Goal: Transaction & Acquisition: Purchase product/service

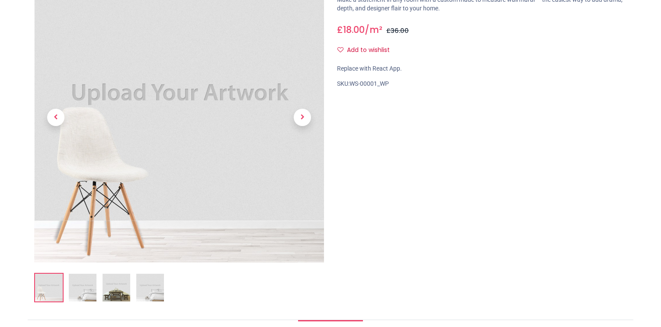
scroll to position [130, 0]
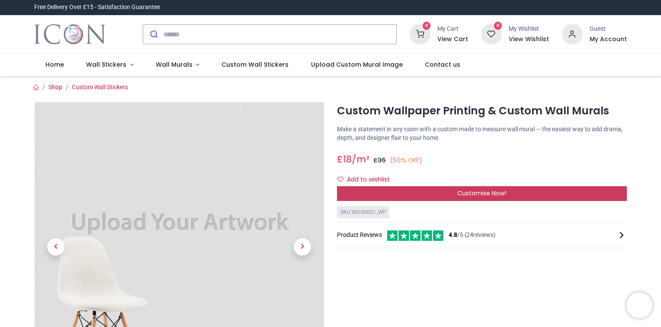
click at [419, 193] on div "Customise Now!" at bounding box center [482, 193] width 290 height 15
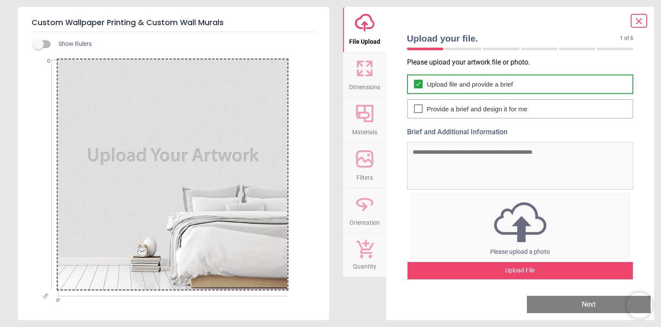
click at [459, 80] on span "Upload file and provide a brief" at bounding box center [470, 84] width 86 height 9
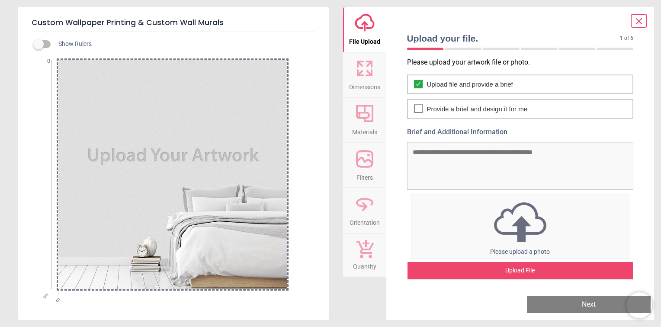
click at [518, 265] on div "Upload File" at bounding box center [521, 270] width 226 height 17
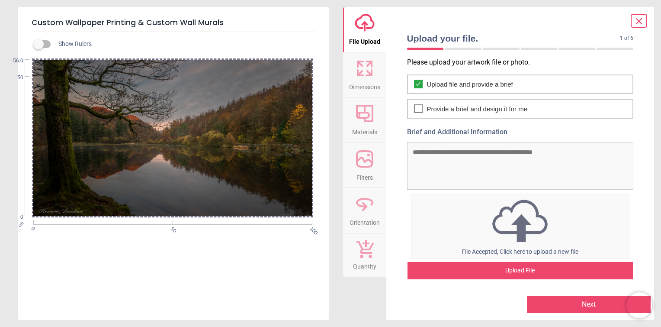
click at [376, 79] on span "Dimensions" at bounding box center [364, 85] width 31 height 13
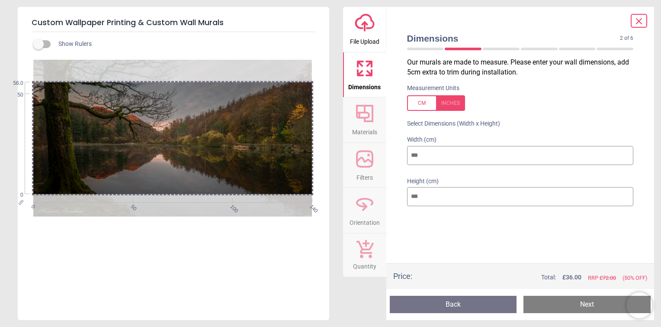
type input "***"
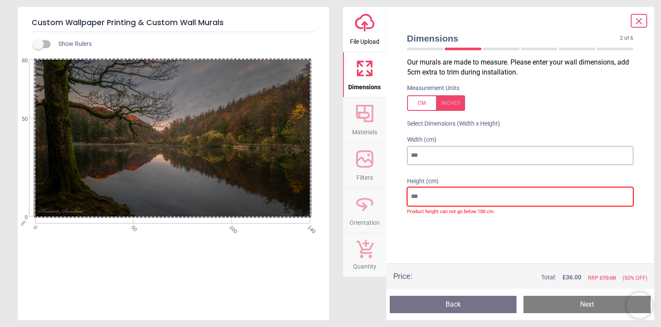
type input "*"
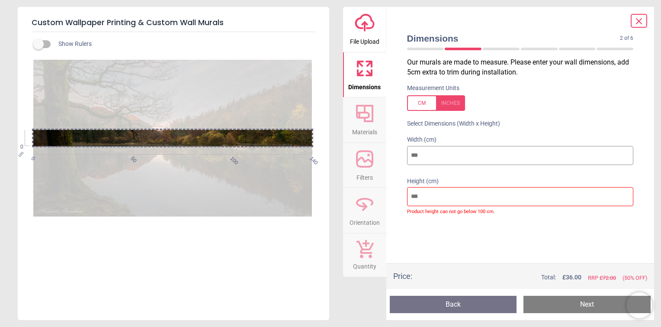
drag, startPoint x: 420, startPoint y: 157, endPoint x: 376, endPoint y: 158, distance: 44.2
click at [376, 158] on div "upload-cloud-line File Upload Dimensions Crop Materials Filters Orientation Qua…" at bounding box center [499, 163] width 312 height 313
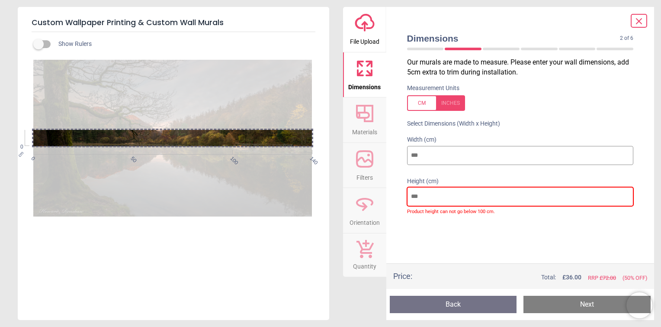
click at [431, 198] on input "number" at bounding box center [520, 196] width 227 height 19
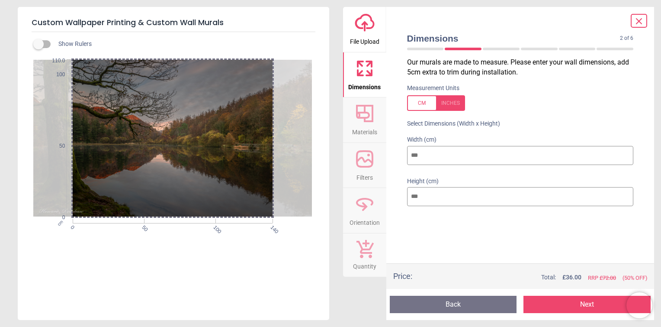
type input "***"
drag, startPoint x: 426, startPoint y: 158, endPoint x: 383, endPoint y: 156, distance: 42.9
click at [383, 156] on div "upload-cloud-line File Upload Dimensions Crop Materials Filters Orientation Qua…" at bounding box center [499, 163] width 312 height 313
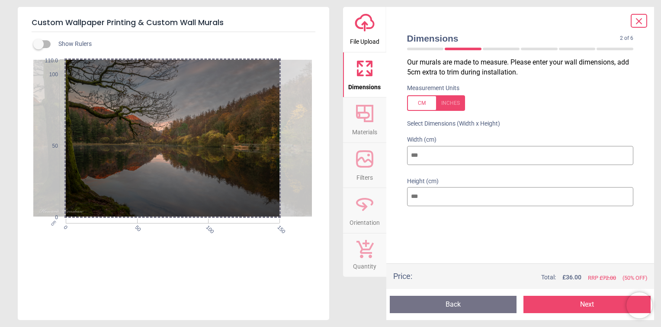
type input "***"
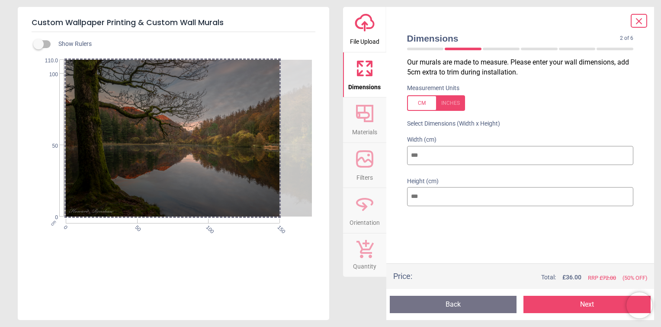
drag, startPoint x: 177, startPoint y: 168, endPoint x: 186, endPoint y: 183, distance: 17.3
click at [186, 183] on div at bounding box center [202, 138] width 279 height 157
drag, startPoint x: 66, startPoint y: 216, endPoint x: 68, endPoint y: 207, distance: 8.5
click at [68, 207] on div "cm 0 50 100 150 0 50 100 110.0" at bounding box center [172, 138] width 279 height 157
click at [367, 126] on span "Materials" at bounding box center [364, 130] width 25 height 13
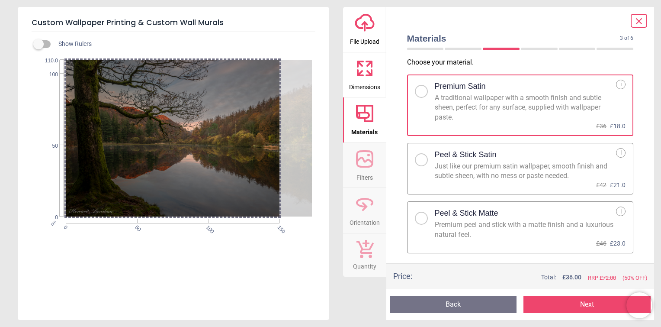
click at [424, 218] on div at bounding box center [421, 218] width 5 height 5
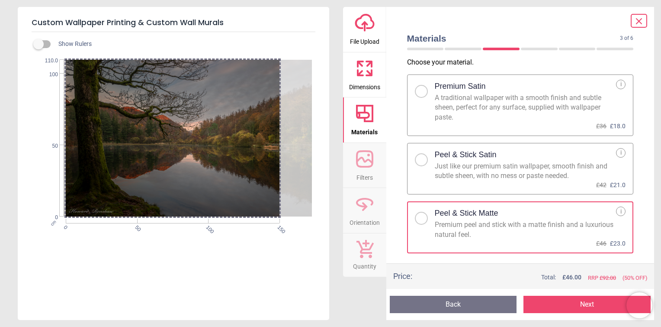
drag, startPoint x: 277, startPoint y: 219, endPoint x: 280, endPoint y: 201, distance: 18.1
click at [280, 201] on div "cm 0 50 100 150 0 50 100 110.0" at bounding box center [172, 138] width 279 height 157
click at [361, 84] on span "Dimensions" at bounding box center [364, 85] width 31 height 13
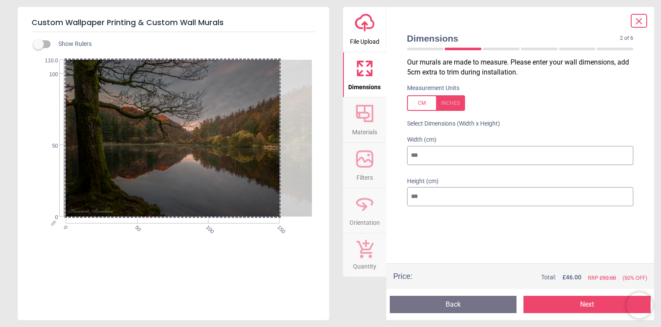
drag, startPoint x: 427, startPoint y: 200, endPoint x: 403, endPoint y: 200, distance: 24.3
click at [404, 196] on div "Height (cm) ***" at bounding box center [520, 192] width 241 height 41
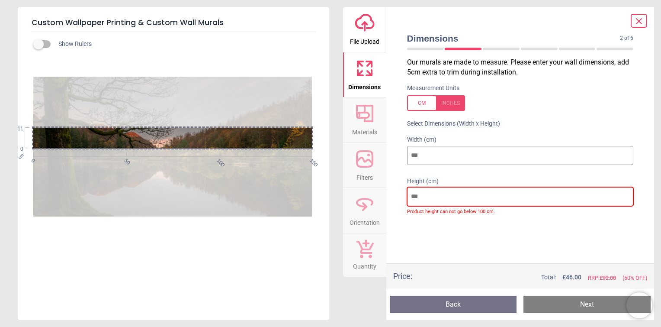
type input "***"
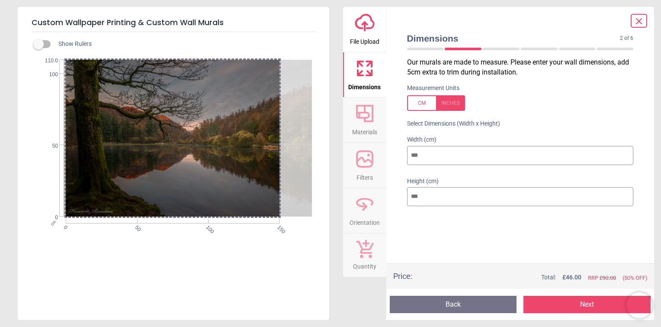
click at [39, 44] on label at bounding box center [39, 44] width 0 height 0
drag, startPoint x: 431, startPoint y: 191, endPoint x: 401, endPoint y: 193, distance: 30.3
click at [403, 192] on div "Height (cm) ***" at bounding box center [520, 192] width 241 height 41
drag, startPoint x: 436, startPoint y: 156, endPoint x: 369, endPoint y: 159, distance: 67.6
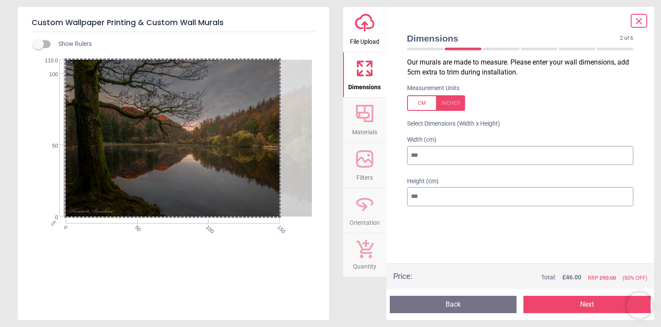
click at [369, 159] on div "upload-cloud-line File Upload Dimensions Crop Materials Filters Orientation Qua…" at bounding box center [499, 163] width 312 height 313
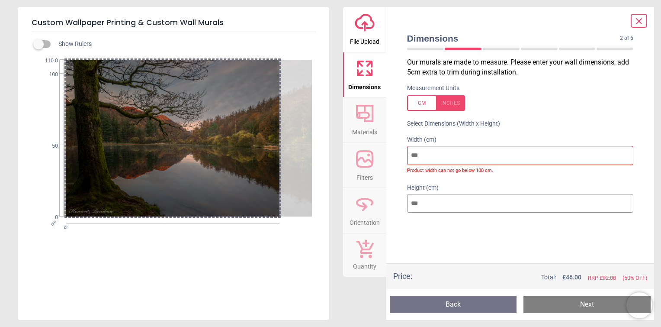
drag, startPoint x: 443, startPoint y: 205, endPoint x: 391, endPoint y: 213, distance: 52.1
click at [393, 208] on div "Dimensions 2 of 6 2 of 8 Our murals are made to measure. Please enter your wall…" at bounding box center [521, 163] width 268 height 313
type input "***"
drag, startPoint x: 279, startPoint y: 215, endPoint x: 279, endPoint y: 204, distance: 10.8
click at [279, 204] on div at bounding box center [202, 138] width 279 height 157
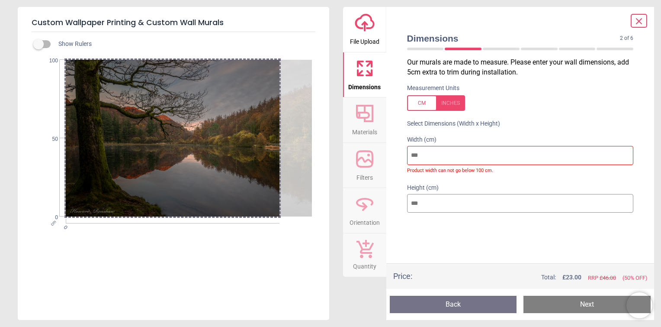
drag, startPoint x: 148, startPoint y: 102, endPoint x: 149, endPoint y: 147, distance: 45.0
click at [149, 147] on div at bounding box center [203, 138] width 279 height 157
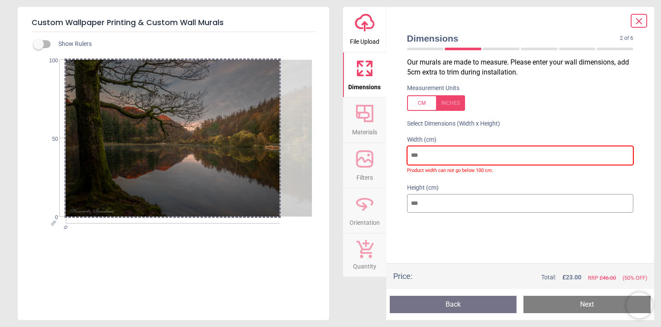
drag, startPoint x: 429, startPoint y: 153, endPoint x: 380, endPoint y: 150, distance: 48.6
click at [380, 150] on div "upload-cloud-line File Upload Dimensions Crop Materials Filters Orientation Qua…" at bounding box center [499, 163] width 312 height 313
drag, startPoint x: 424, startPoint y: 151, endPoint x: 398, endPoint y: 155, distance: 26.3
click at [398, 155] on div "Dimensions 2 of 6 2 of 8 Our murals are made to measure. Please enter your wall…" at bounding box center [521, 163] width 268 height 313
click at [421, 152] on input "number" at bounding box center [520, 155] width 227 height 19
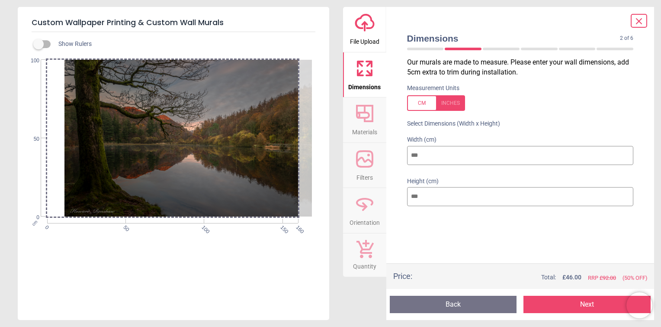
drag, startPoint x: 430, startPoint y: 158, endPoint x: 420, endPoint y: 159, distance: 9.6
click at [415, 157] on input "***" at bounding box center [520, 155] width 227 height 19
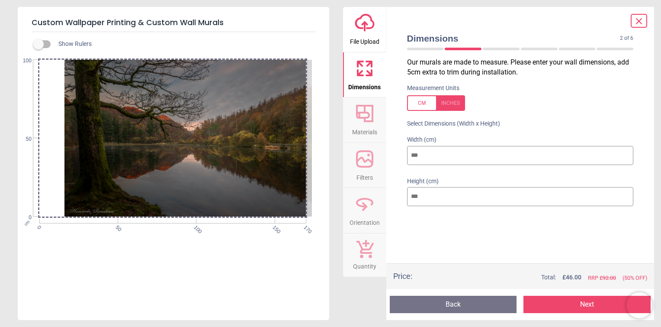
click at [448, 106] on div at bounding box center [436, 103] width 58 height 16
type input "**"
click at [419, 100] on div at bounding box center [436, 103] width 58 height 16
type input "***"
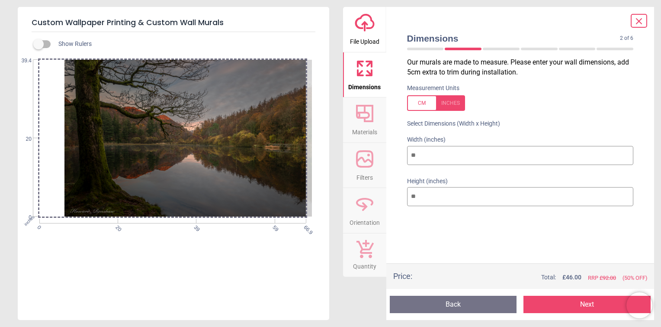
type input "***"
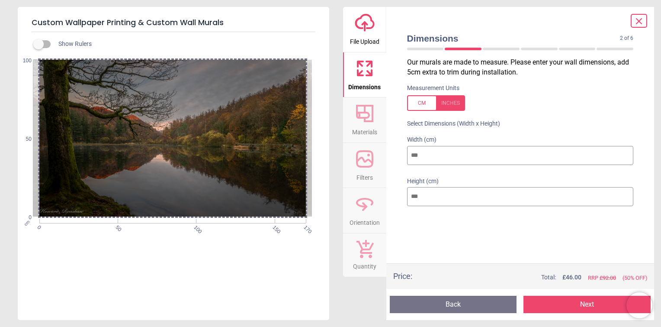
drag, startPoint x: 166, startPoint y: 131, endPoint x: 135, endPoint y: 134, distance: 31.3
click at [135, 134] on div at bounding box center [172, 138] width 279 height 157
drag, startPoint x: 135, startPoint y: 135, endPoint x: 137, endPoint y: 186, distance: 51.1
click at [137, 187] on div at bounding box center [172, 138] width 279 height 157
click at [154, 300] on div "Show Rulers cm 0 50 100 150 170 0 50 100" at bounding box center [174, 176] width 312 height 288
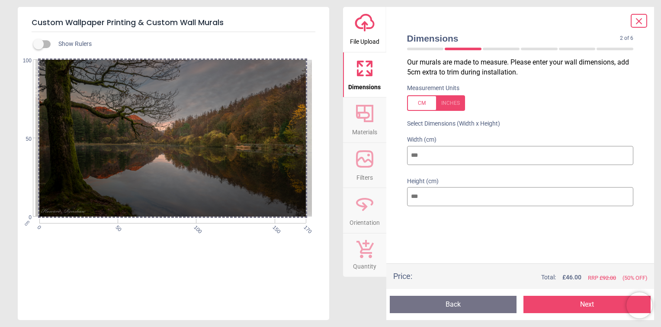
drag, startPoint x: 205, startPoint y: 134, endPoint x: 254, endPoint y: 164, distance: 57.4
click at [254, 164] on div at bounding box center [174, 138] width 279 height 157
drag, startPoint x: 425, startPoint y: 152, endPoint x: 414, endPoint y: 152, distance: 11.3
click at [414, 152] on input "***" at bounding box center [520, 155] width 227 height 19
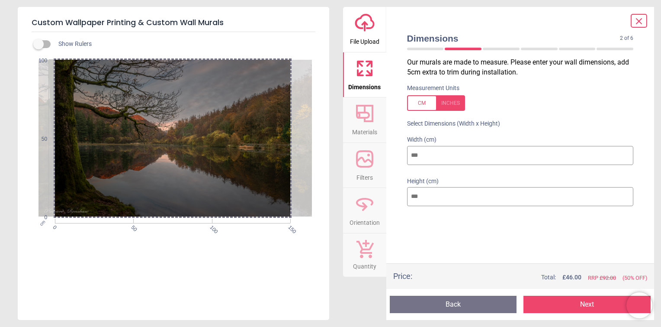
drag, startPoint x: 238, startPoint y: 151, endPoint x: 243, endPoint y: 134, distance: 17.5
click at [243, 134] on div at bounding box center [178, 138] width 279 height 157
drag, startPoint x: 54, startPoint y: 216, endPoint x: 55, endPoint y: 200, distance: 15.6
click at [55, 200] on div "0 50 100" at bounding box center [53, 138] width 8 height 157
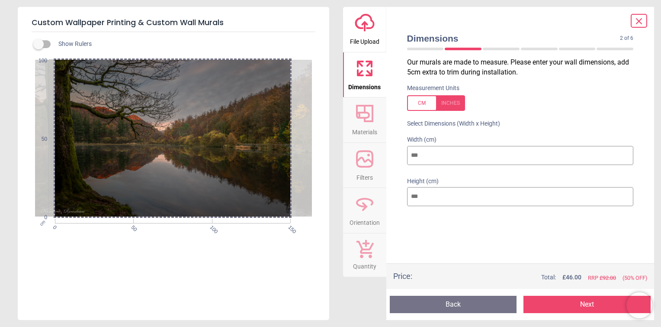
drag, startPoint x: 275, startPoint y: 214, endPoint x: 272, endPoint y: 184, distance: 29.6
click at [272, 184] on div at bounding box center [174, 138] width 279 height 157
drag, startPoint x: 219, startPoint y: 117, endPoint x: 381, endPoint y: 146, distance: 165.3
click at [381, 146] on div "Custom Wallpaper Printing & Custom Wall Murals Show Rulers cm 0 50 100 150 0 50…" at bounding box center [330, 163] width 661 height 327
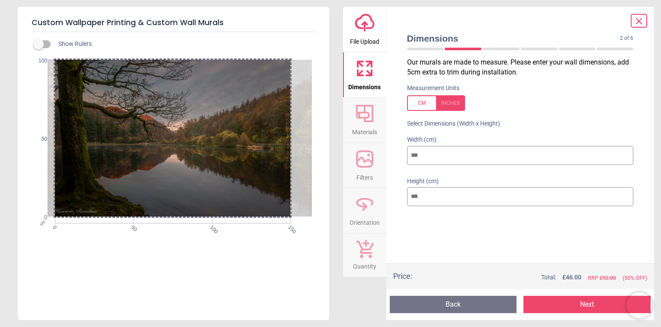
drag, startPoint x: 134, startPoint y: 137, endPoint x: 309, endPoint y: 122, distance: 175.4
click at [309, 122] on div at bounding box center [187, 138] width 279 height 157
drag, startPoint x: 426, startPoint y: 152, endPoint x: 306, endPoint y: 138, distance: 120.3
click at [306, 138] on div "Custom Wallpaper Printing & Custom Wall Murals Show Rulers cm 0 50 100 150 0 50…" at bounding box center [330, 163] width 661 height 327
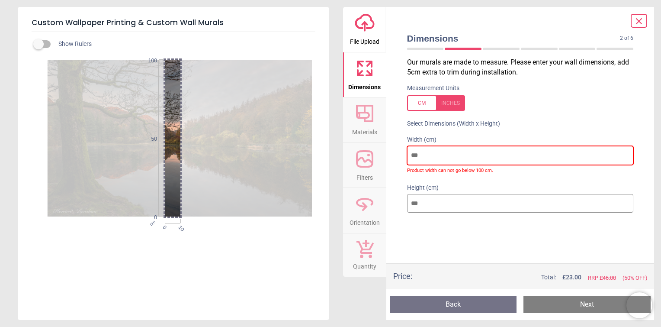
type input "*"
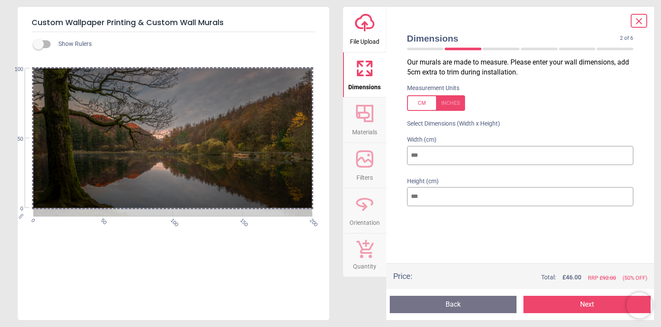
drag, startPoint x: 104, startPoint y: 174, endPoint x: 173, endPoint y: 182, distance: 69.4
click at [173, 182] on div at bounding box center [172, 146] width 279 height 157
drag, startPoint x: 411, startPoint y: 155, endPoint x: 480, endPoint y: 155, distance: 68.8
click at [480, 155] on input "***" at bounding box center [520, 155] width 227 height 19
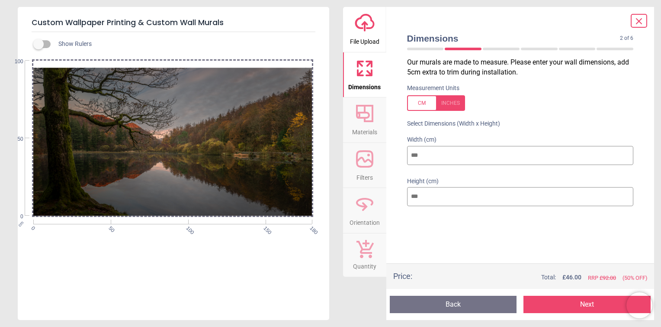
type input "***"
drag, startPoint x: 199, startPoint y: 106, endPoint x: 193, endPoint y: 154, distance: 48.5
click at [193, 154] on div at bounding box center [172, 146] width 279 height 157
drag, startPoint x: 187, startPoint y: 140, endPoint x: 184, endPoint y: 106, distance: 33.9
click at [184, 107] on div at bounding box center [172, 146] width 279 height 157
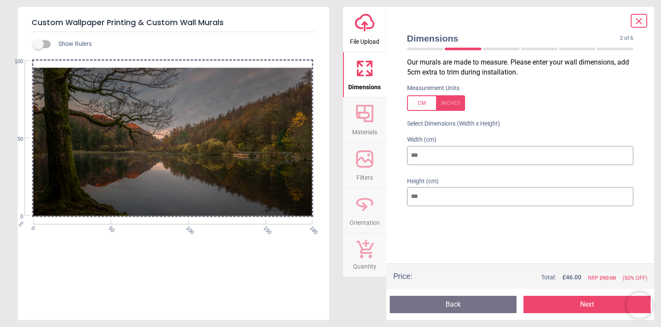
drag, startPoint x: 184, startPoint y: 106, endPoint x: 204, endPoint y: 176, distance: 72.5
click at [204, 175] on div at bounding box center [172, 146] width 279 height 157
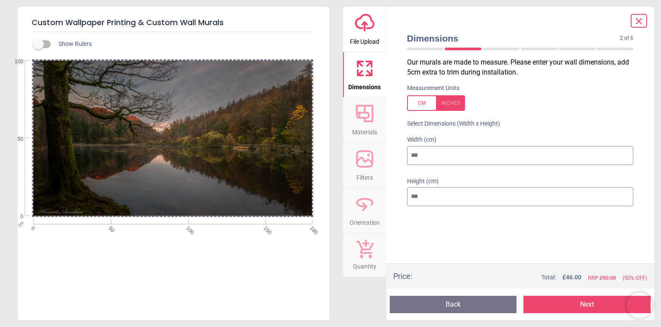
drag, startPoint x: 76, startPoint y: 216, endPoint x: 87, endPoint y: 198, distance: 20.2
click at [78, 228] on div "cm 0 50 100 150 180 0 50 100" at bounding box center [172, 146] width 279 height 173
drag, startPoint x: 105, startPoint y: 113, endPoint x: 119, endPoint y: 177, distance: 65.5
click at [119, 213] on div at bounding box center [172, 138] width 279 height 157
drag, startPoint x: 109, startPoint y: 119, endPoint x: 129, endPoint y: 204, distance: 86.8
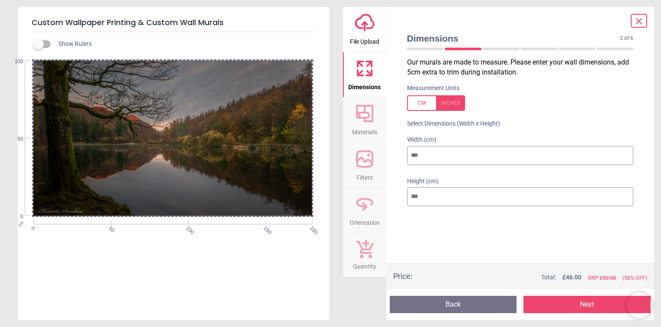
click at [123, 216] on div "cm 0 50 100 150 180 0 50 100" at bounding box center [172, 138] width 279 height 157
drag, startPoint x: 158, startPoint y: 133, endPoint x: 169, endPoint y: 196, distance: 64.1
click at [168, 211] on div at bounding box center [172, 137] width 279 height 157
drag, startPoint x: 122, startPoint y: 119, endPoint x: 175, endPoint y: 183, distance: 83.0
click at [173, 187] on div at bounding box center [172, 138] width 279 height 157
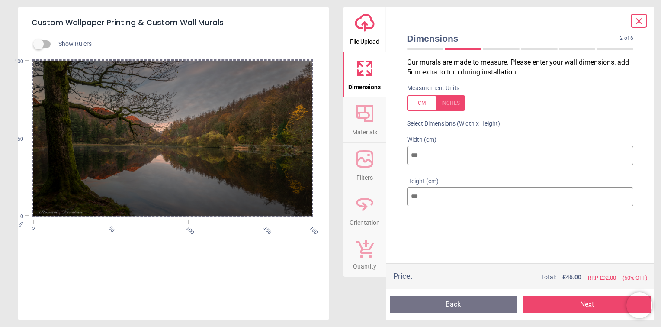
drag, startPoint x: 166, startPoint y: 162, endPoint x: 187, endPoint y: 201, distance: 44.1
click at [180, 200] on div at bounding box center [172, 138] width 279 height 157
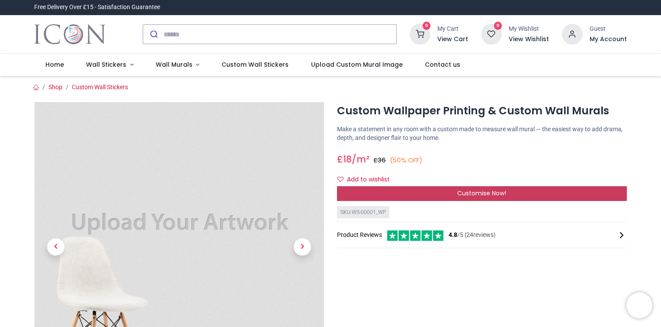
click at [500, 190] on span "Customise Now!" at bounding box center [481, 193] width 49 height 9
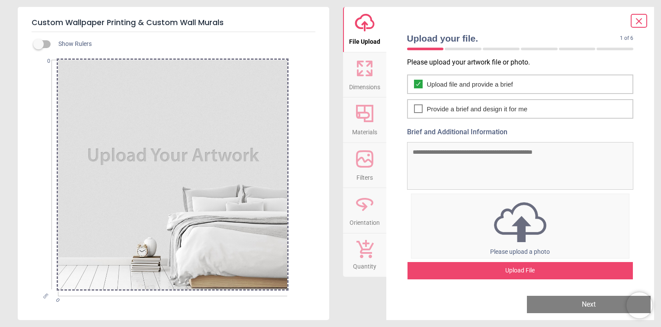
click at [504, 270] on div "Upload File" at bounding box center [521, 270] width 226 height 17
